Goal: Information Seeking & Learning: Learn about a topic

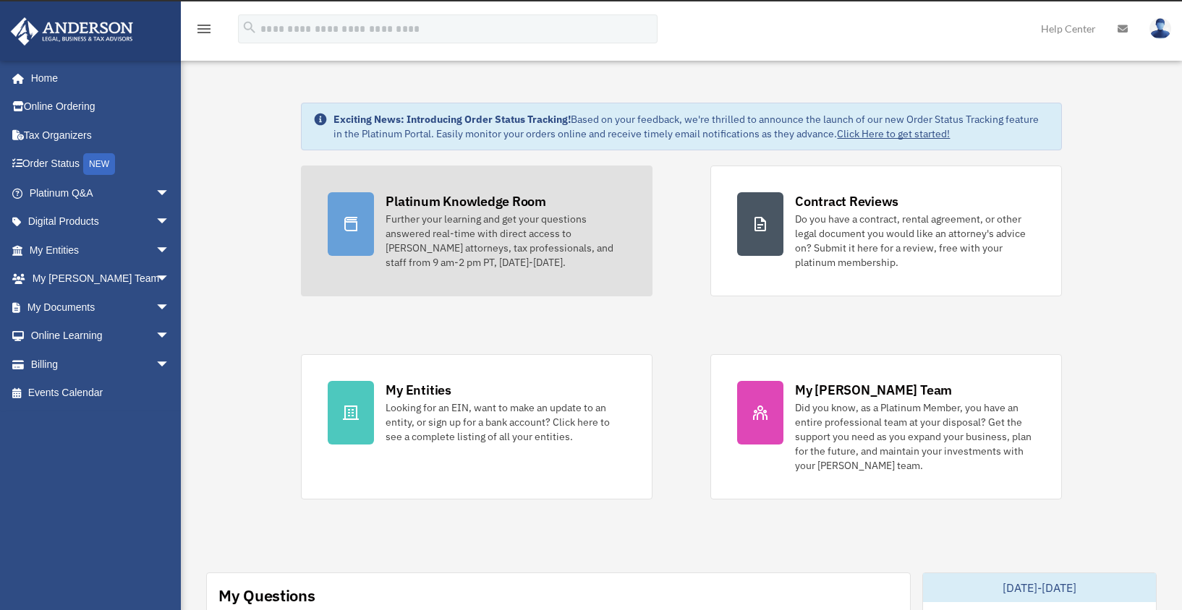
click at [446, 207] on div "Platinum Knowledge Room" at bounding box center [465, 201] width 161 height 18
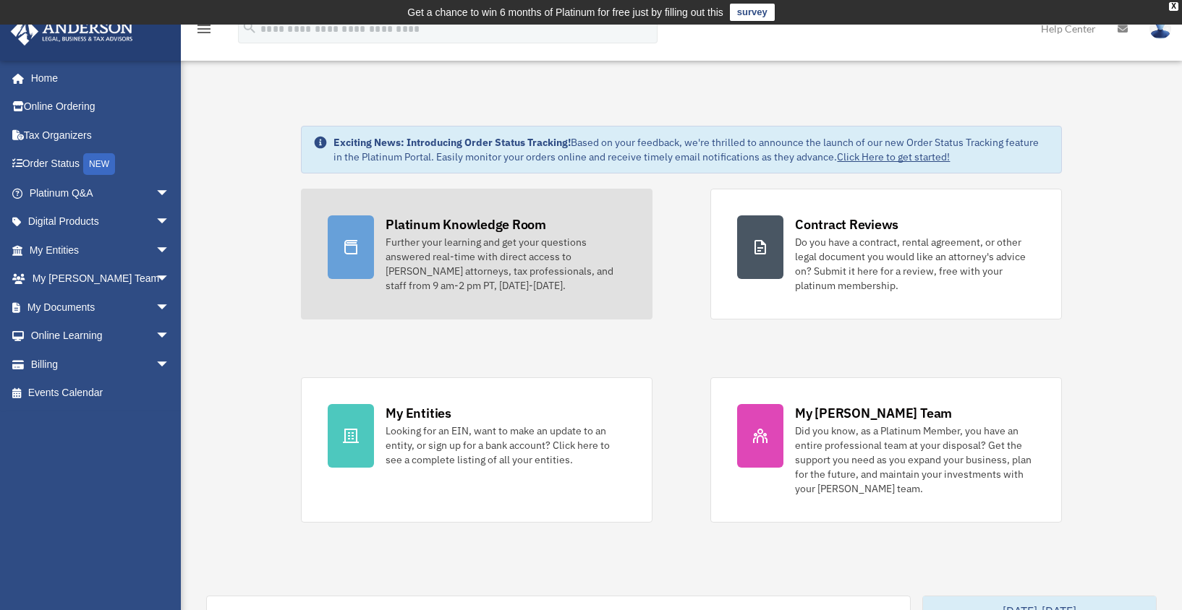
click at [490, 238] on div "Further your learning and get your questions answered real-time with direct acc…" at bounding box center [505, 264] width 240 height 58
click at [506, 262] on div "Further your learning and get your questions answered real-time with direct acc…" at bounding box center [505, 264] width 240 height 58
click at [457, 226] on div "Platinum Knowledge Room" at bounding box center [465, 225] width 161 height 18
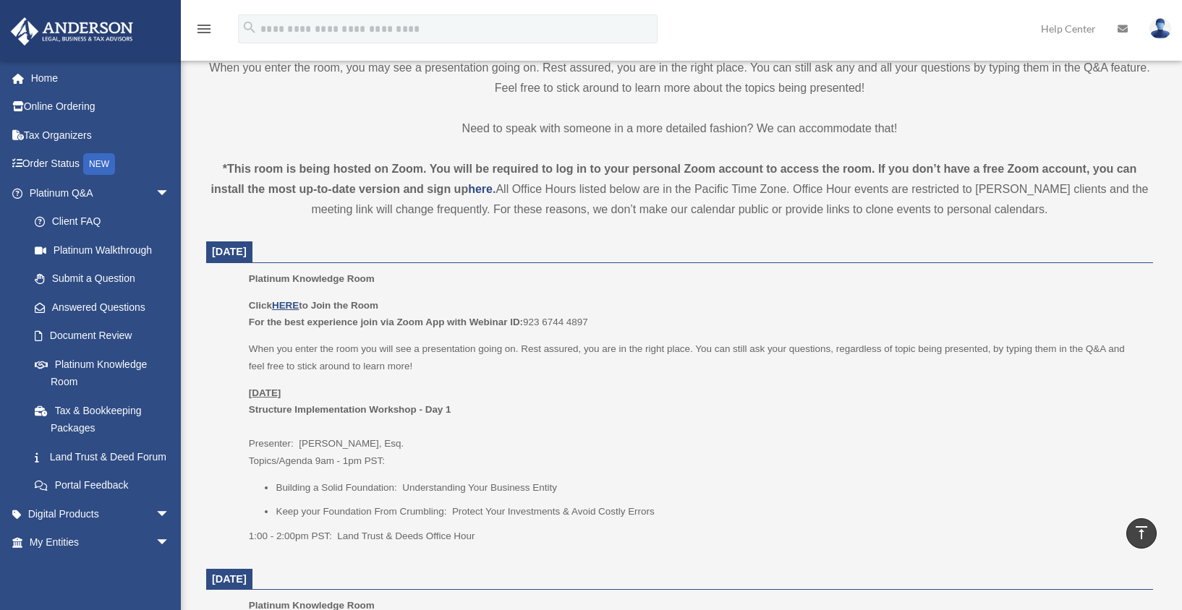
scroll to position [434, 0]
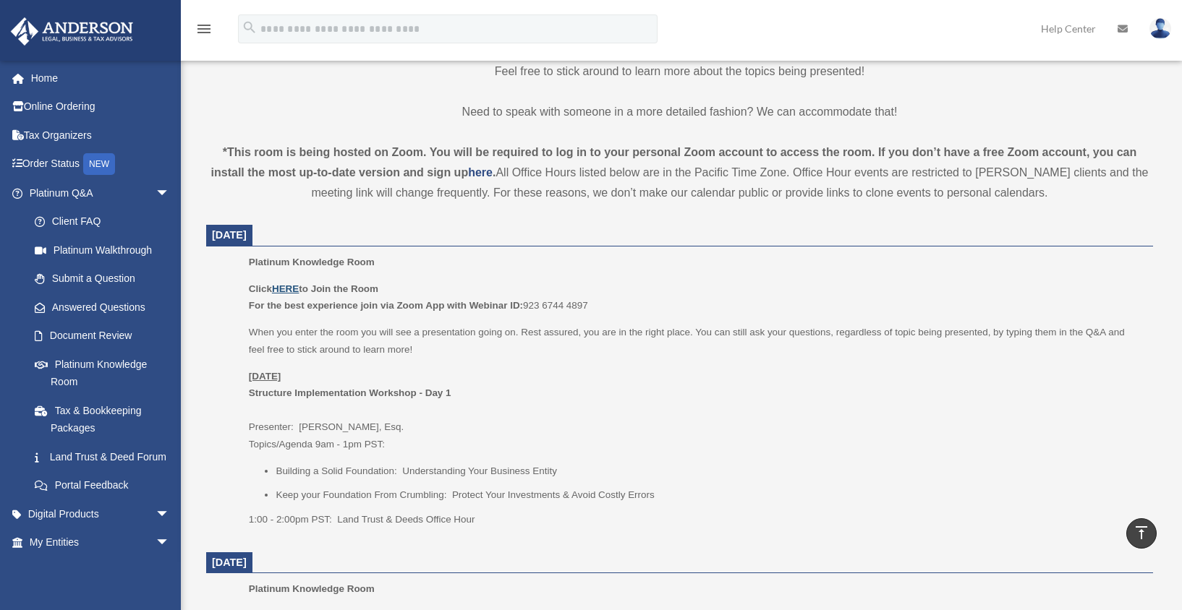
click at [290, 290] on u "HERE" at bounding box center [285, 288] width 27 height 11
